Goal: Information Seeking & Learning: Find specific fact

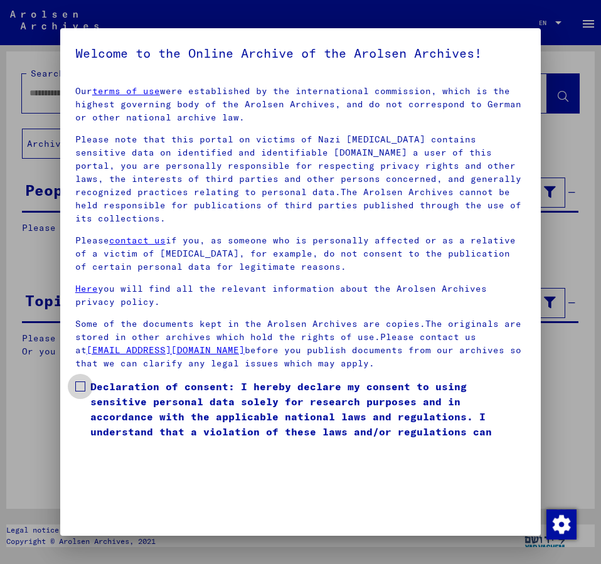
drag, startPoint x: 80, startPoint y: 368, endPoint x: 169, endPoint y: 411, distance: 99.3
click at [84, 381] on span at bounding box center [80, 386] width 10 height 10
click at [83, 381] on span at bounding box center [80, 386] width 10 height 10
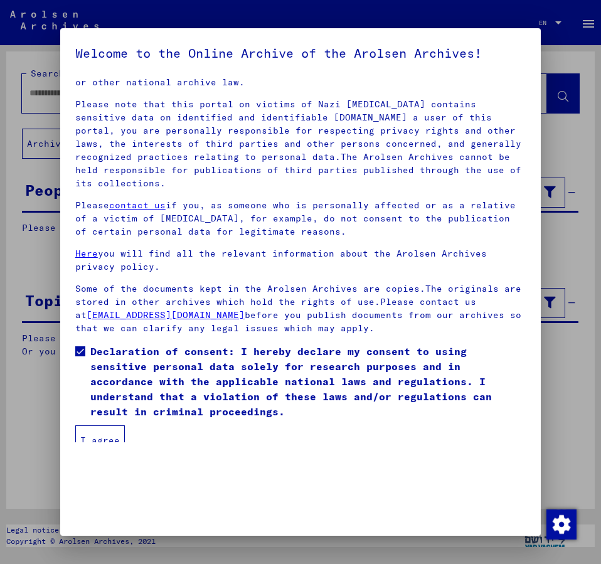
click at [97, 425] on button "I agree" at bounding box center [100, 440] width 50 height 30
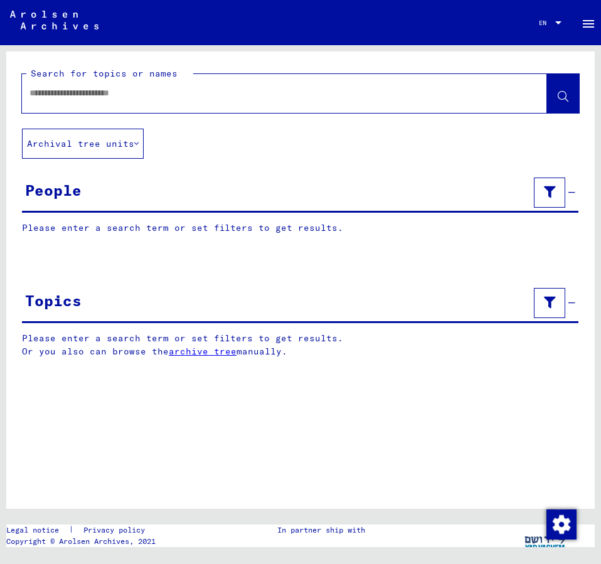
click at [85, 91] on input "text" at bounding box center [272, 93] width 487 height 13
type input "**********"
click at [557, 93] on button at bounding box center [563, 93] width 32 height 39
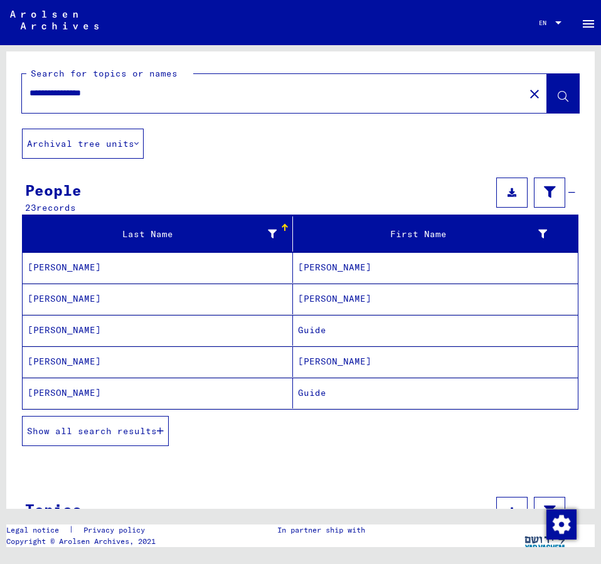
click at [333, 325] on mat-cell "Guide" at bounding box center [435, 330] width 285 height 31
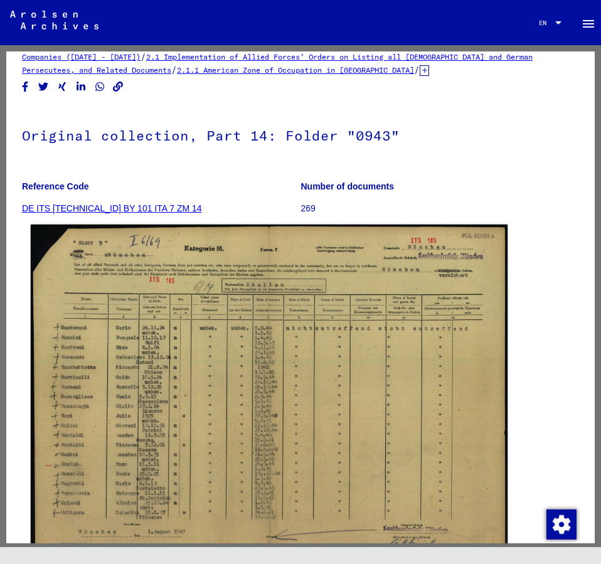
scroll to position [68, 0]
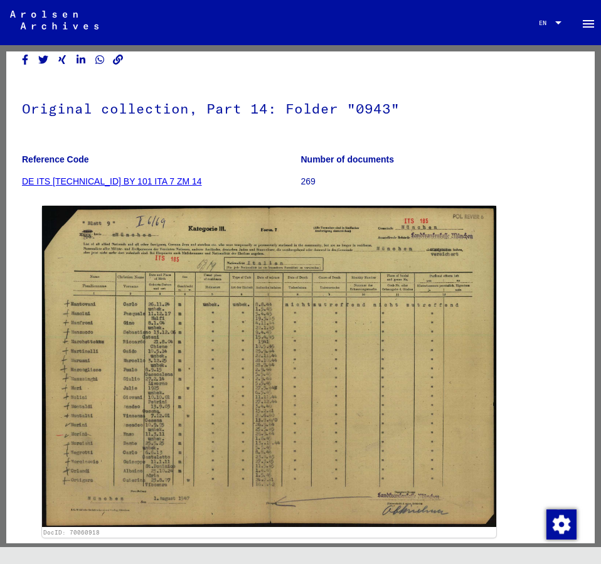
click at [28, 88] on h1 "Original collection, Part 14: Folder "0943"" at bounding box center [300, 107] width 557 height 55
